Goal: Information Seeking & Learning: Find specific page/section

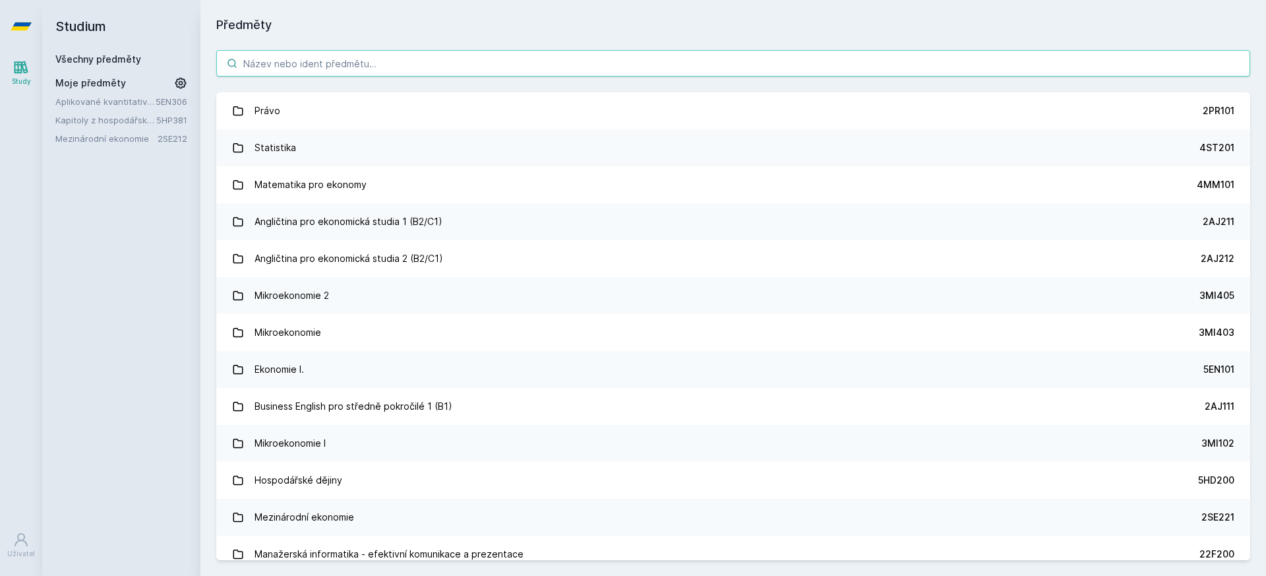
click at [534, 53] on input "search" at bounding box center [733, 63] width 1034 height 26
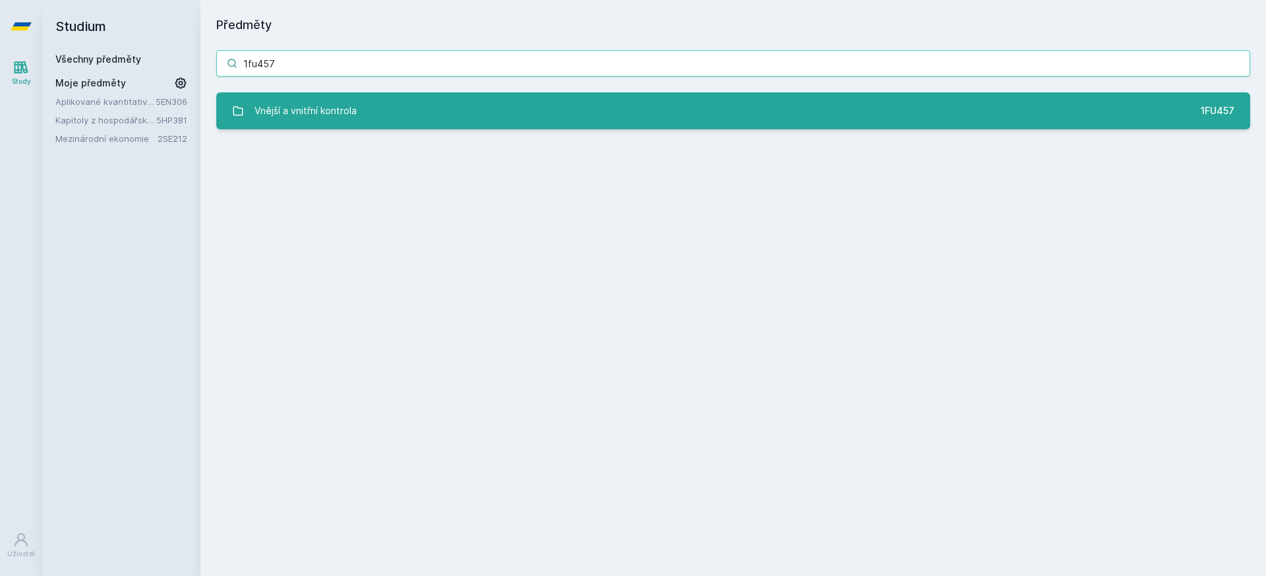
type input "1fu457"
click at [448, 98] on link "Vnější a vnitřní kontrola 1FU457" at bounding box center [733, 110] width 1034 height 37
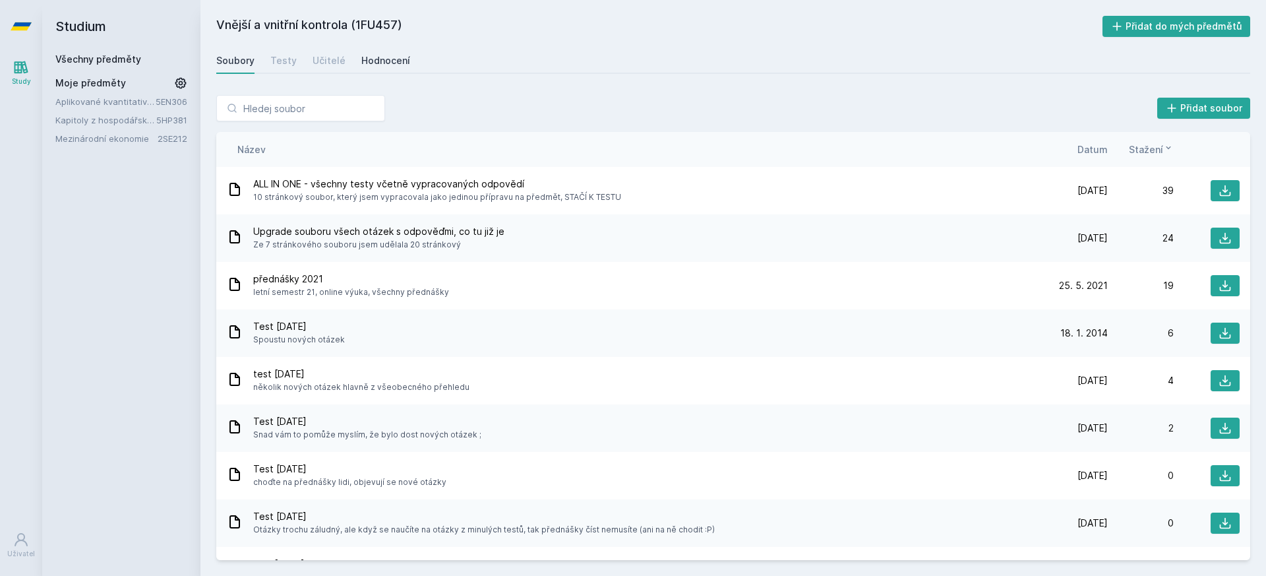
click at [389, 52] on link "Hodnocení" at bounding box center [385, 60] width 49 height 26
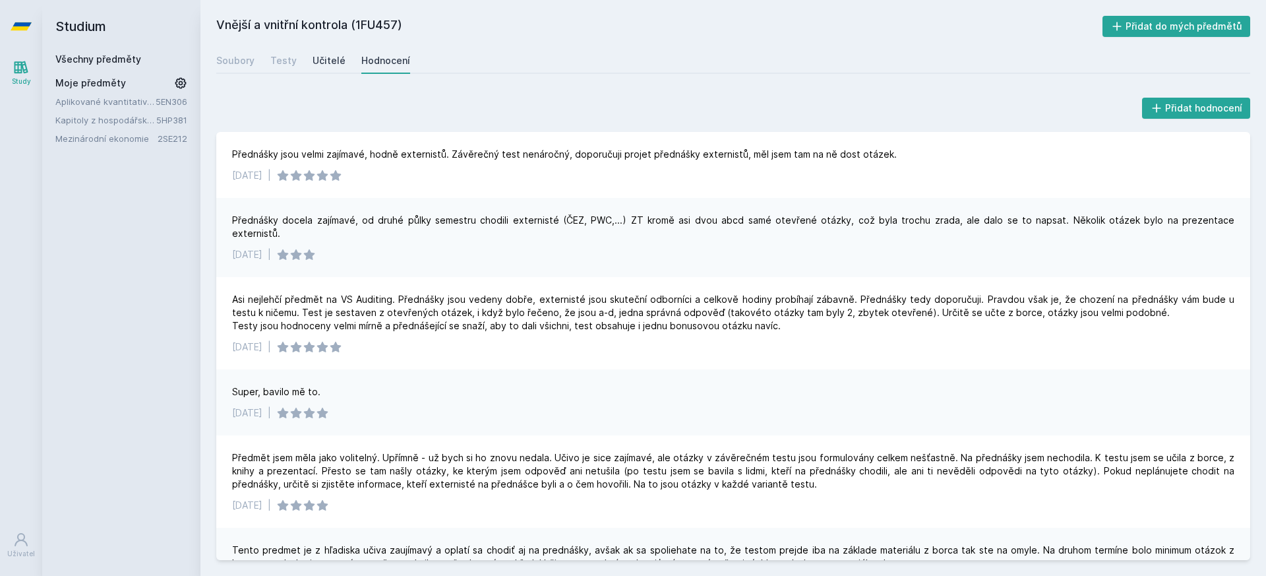
click at [313, 57] on div "Učitelé" at bounding box center [329, 60] width 33 height 13
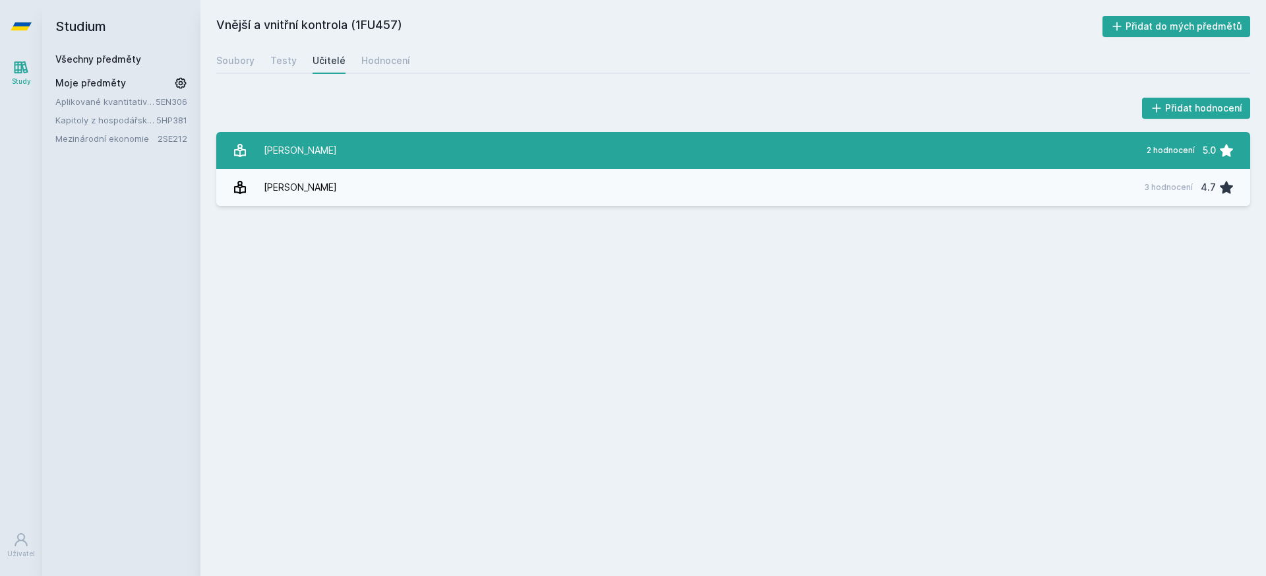
click at [364, 149] on link "[PERSON_NAME] 2 hodnocení 5.0" at bounding box center [733, 150] width 1034 height 37
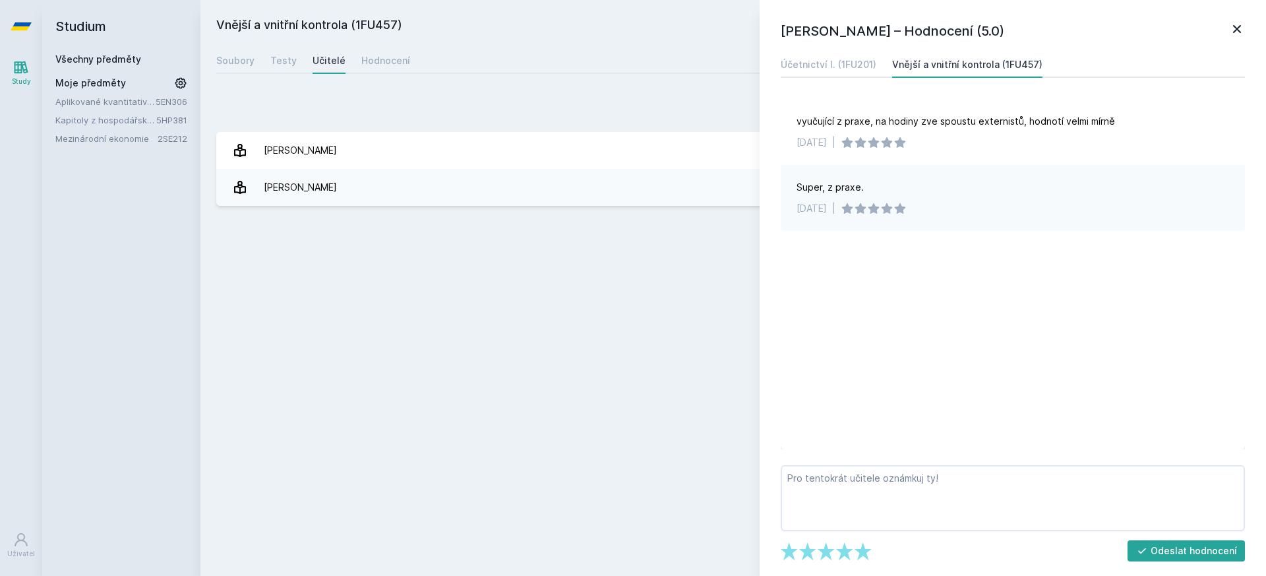
click at [1240, 30] on icon at bounding box center [1237, 29] width 16 height 16
